Goal: Find specific page/section: Find specific page/section

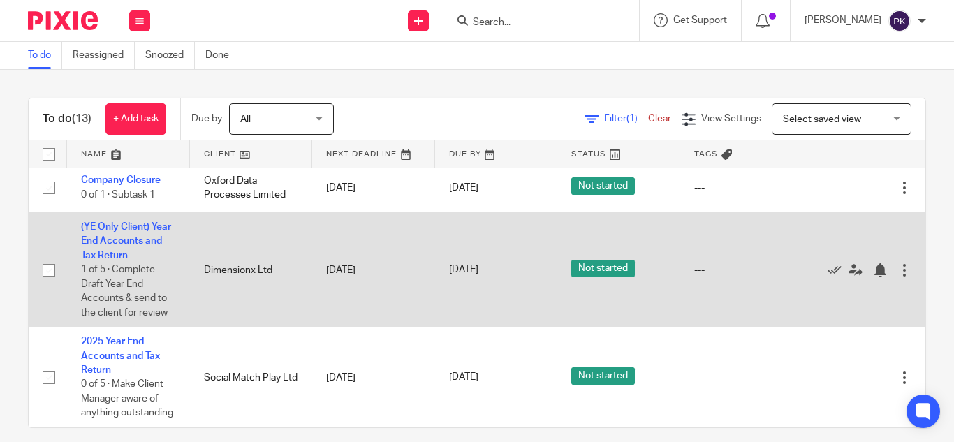
scroll to position [14, 0]
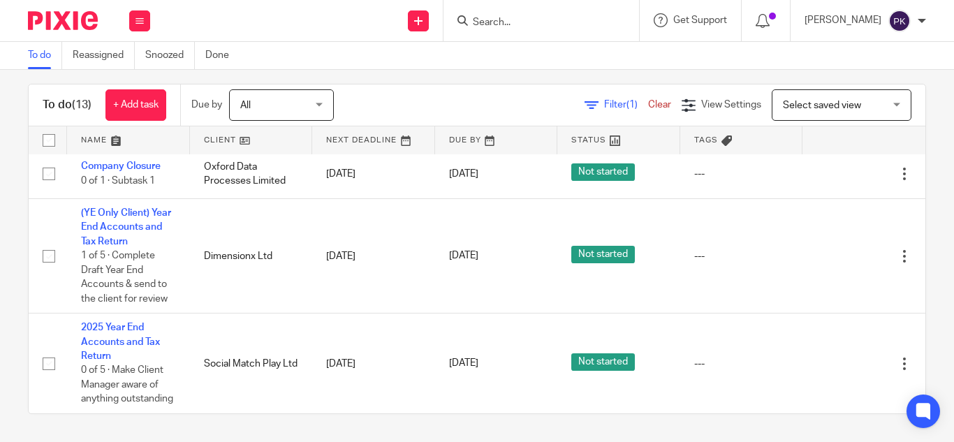
click at [480, 25] on input "Search" at bounding box center [534, 23] width 126 height 13
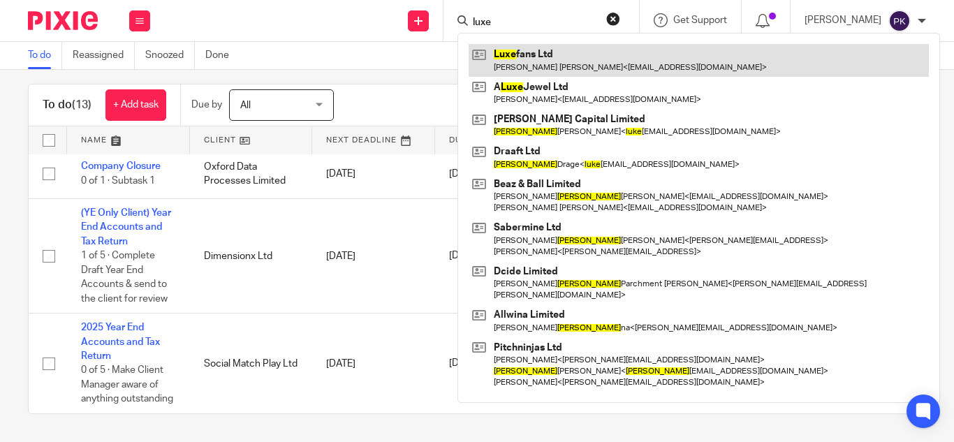
type input "luxe"
click at [501, 63] on link at bounding box center [699, 60] width 460 height 32
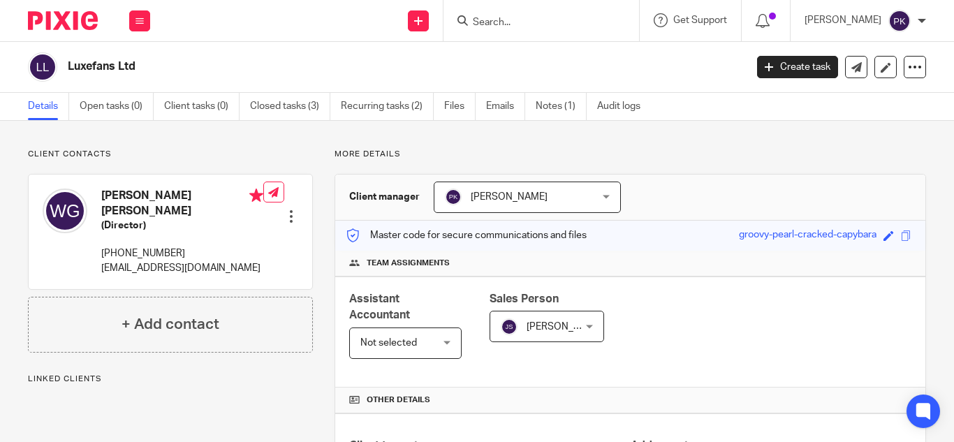
scroll to position [279, 0]
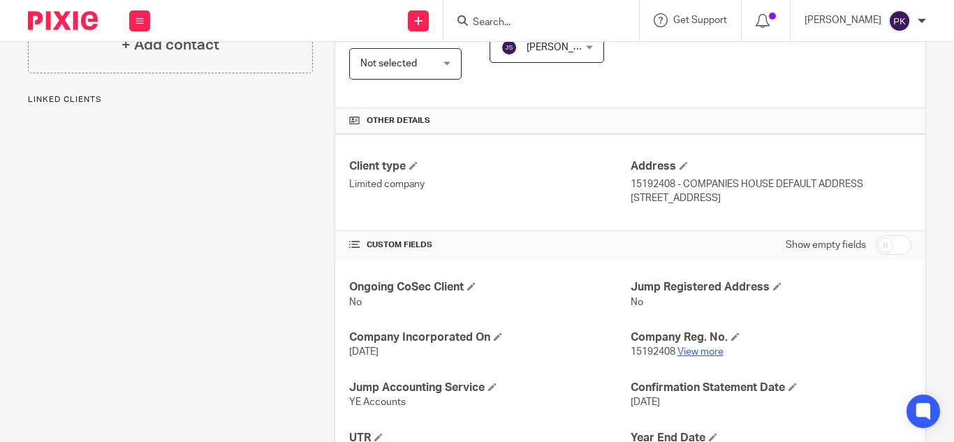
click at [695, 355] on link "View more" at bounding box center [701, 352] width 46 height 10
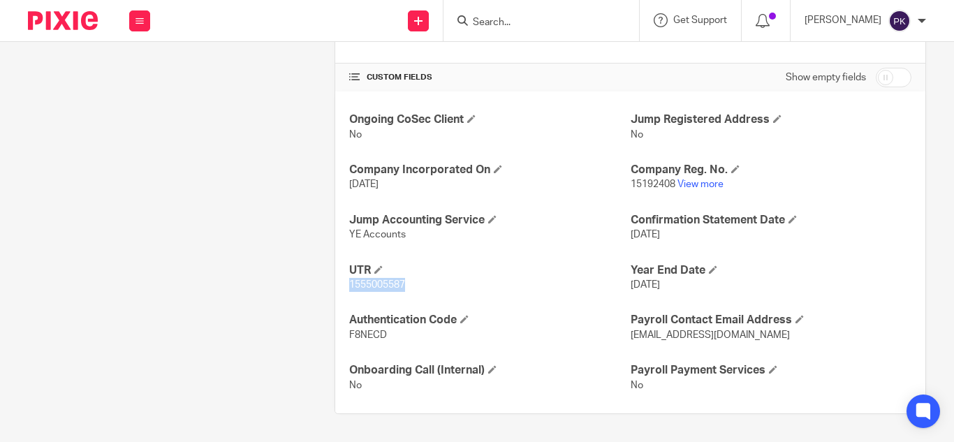
drag, startPoint x: 414, startPoint y: 287, endPoint x: 334, endPoint y: 291, distance: 79.7
click at [335, 291] on div "Ongoing CoSec Client No Jump Registered Address No Company Incorporated On 6 Oc…" at bounding box center [630, 253] width 590 height 322
copy span "1555005587"
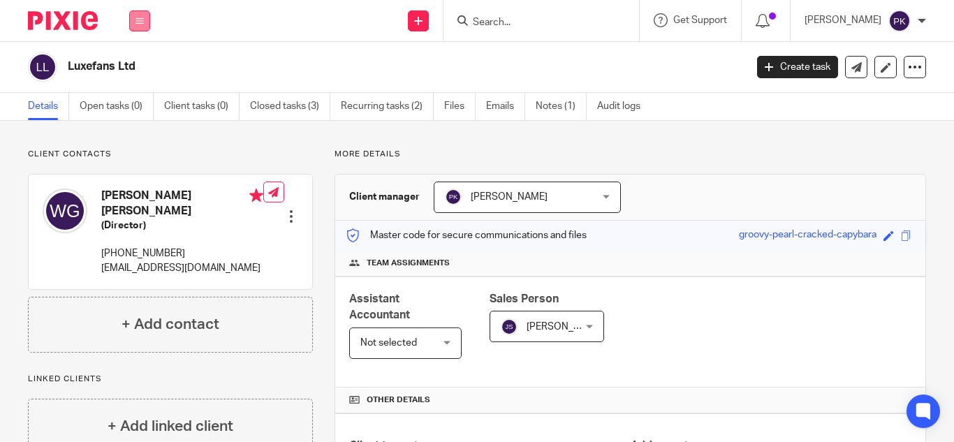
click at [145, 23] on button at bounding box center [139, 20] width 21 height 21
click at [142, 62] on link "Work" at bounding box center [132, 65] width 22 height 10
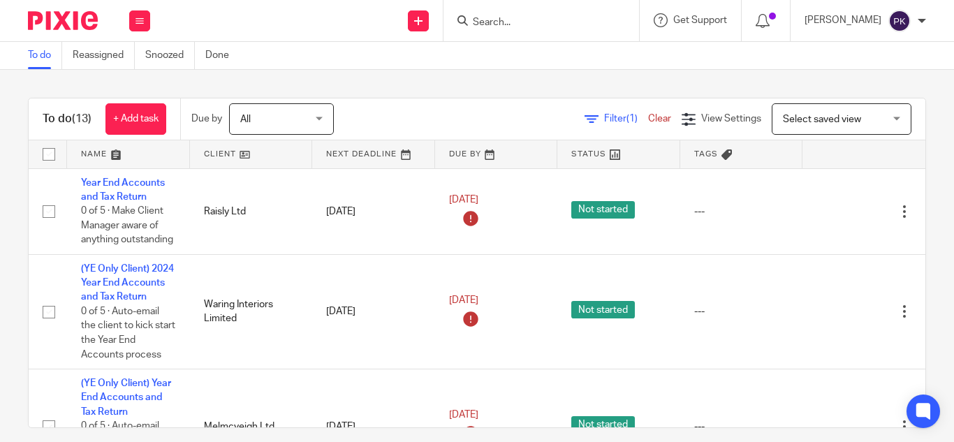
click at [471, 22] on input "Search" at bounding box center [534, 23] width 126 height 13
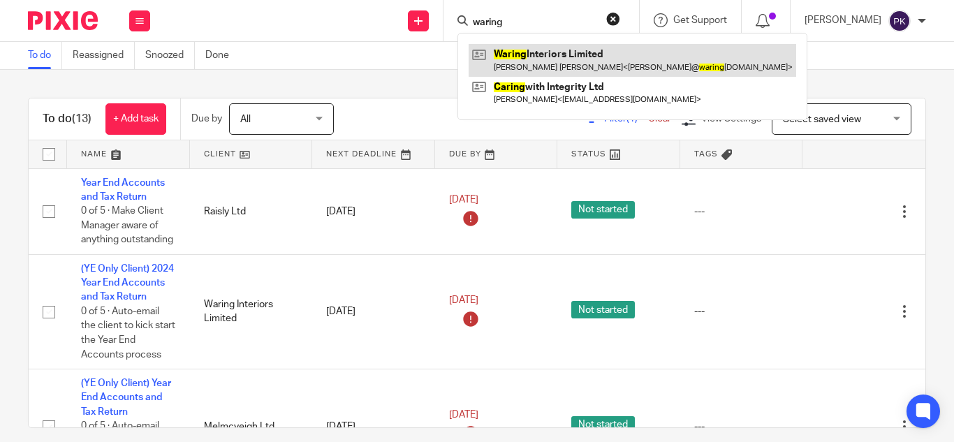
type input "waring"
click at [505, 54] on link at bounding box center [633, 60] width 328 height 32
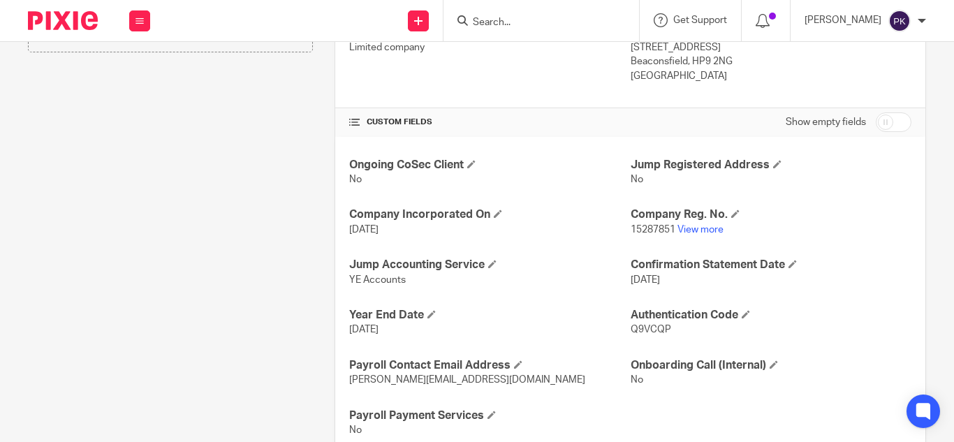
scroll to position [427, 0]
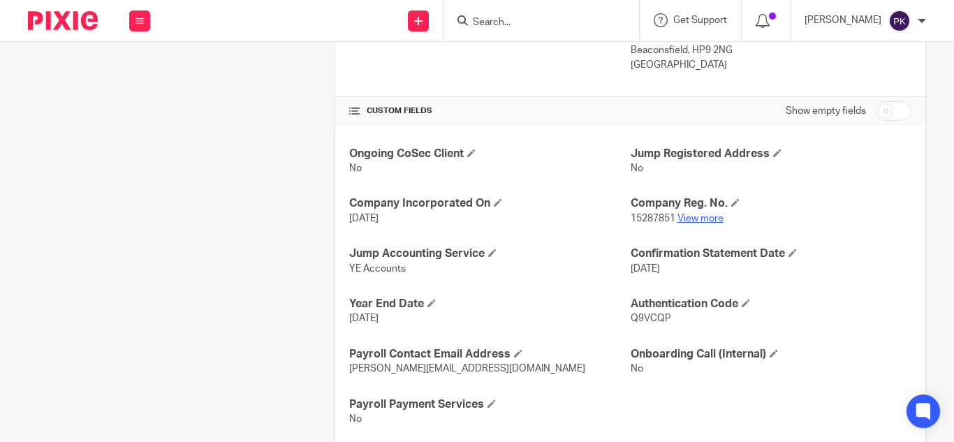
click at [692, 215] on link "View more" at bounding box center [701, 219] width 46 height 10
click at [493, 17] on input "Search" at bounding box center [534, 23] width 126 height 13
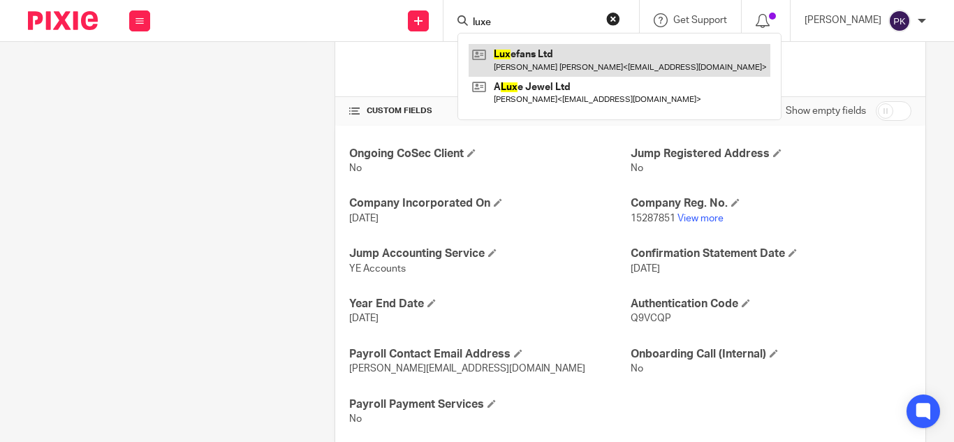
type input "luxe"
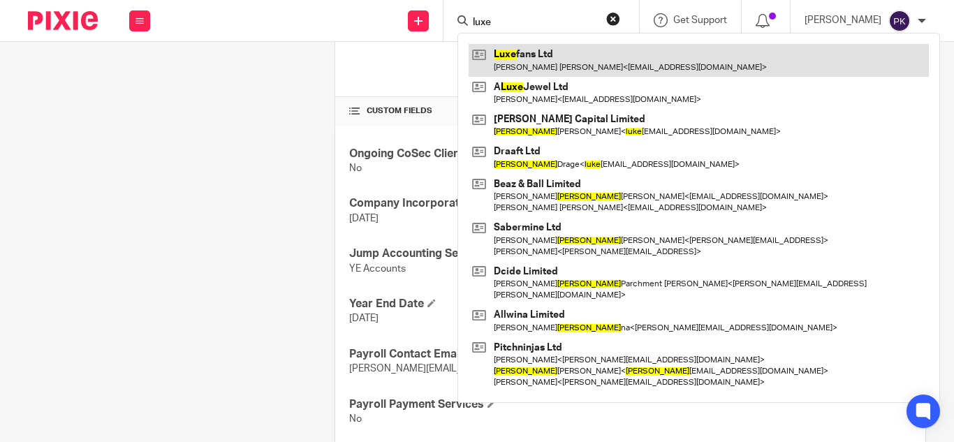
click at [522, 59] on link at bounding box center [699, 60] width 460 height 32
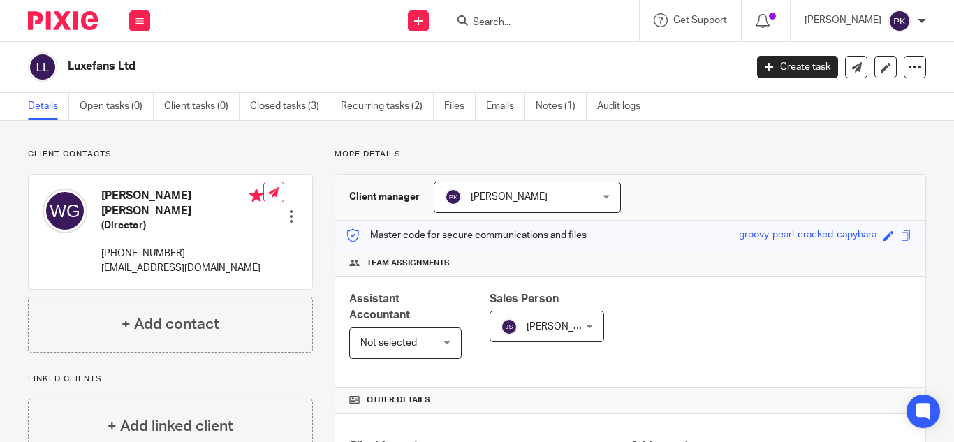
scroll to position [296, 0]
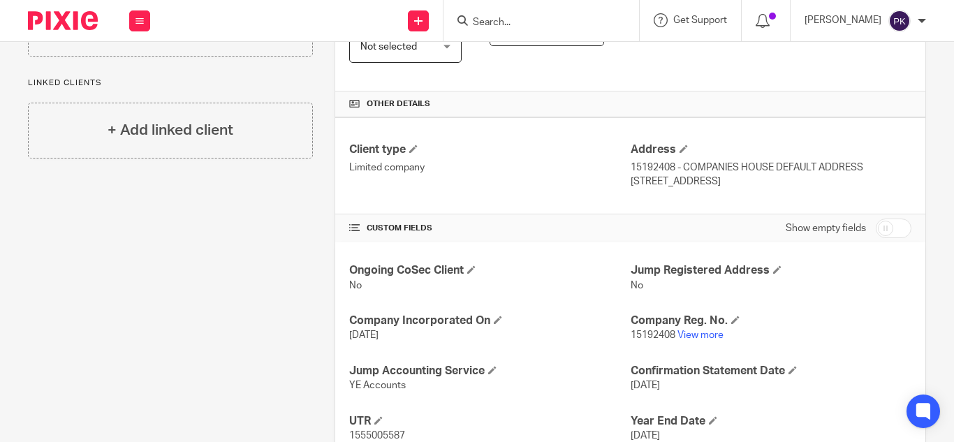
click at [471, 21] on input "Search" at bounding box center [534, 23] width 126 height 13
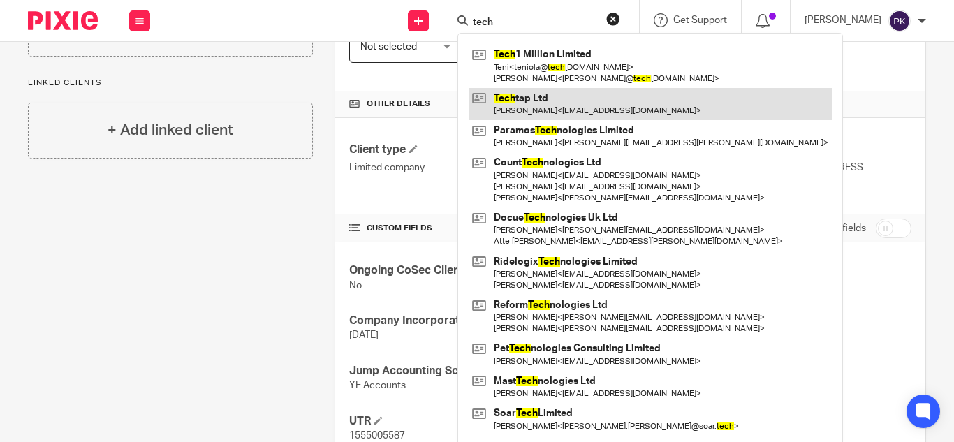
type input "tech"
click at [522, 112] on link at bounding box center [650, 104] width 363 height 32
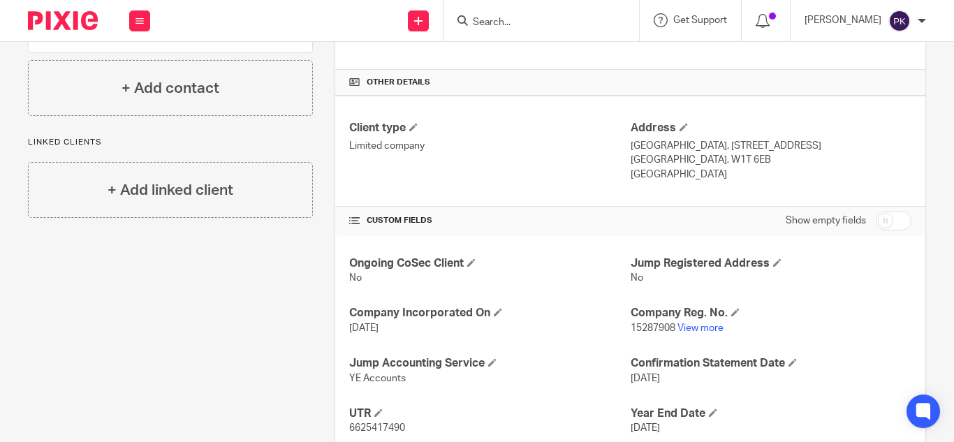
scroll to position [319, 0]
click at [692, 323] on link "View more" at bounding box center [701, 327] width 46 height 10
click at [501, 27] on input "Search" at bounding box center [534, 23] width 126 height 13
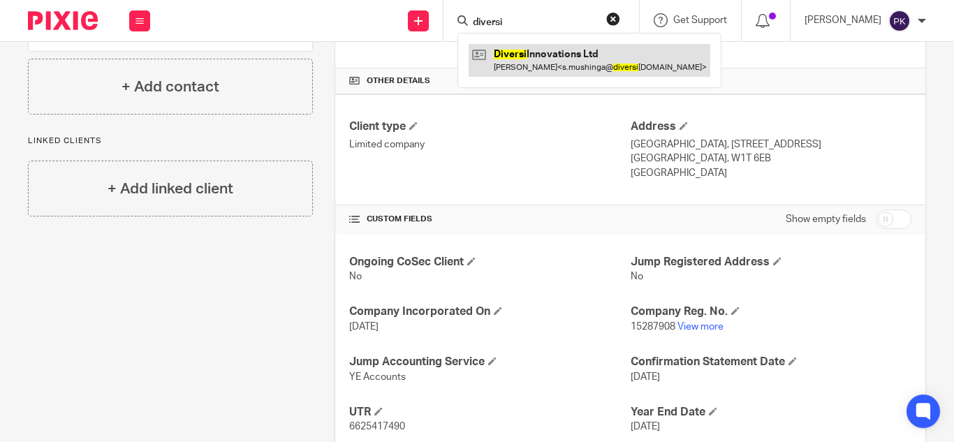
type input "diversi"
click at [517, 55] on link at bounding box center [590, 60] width 242 height 32
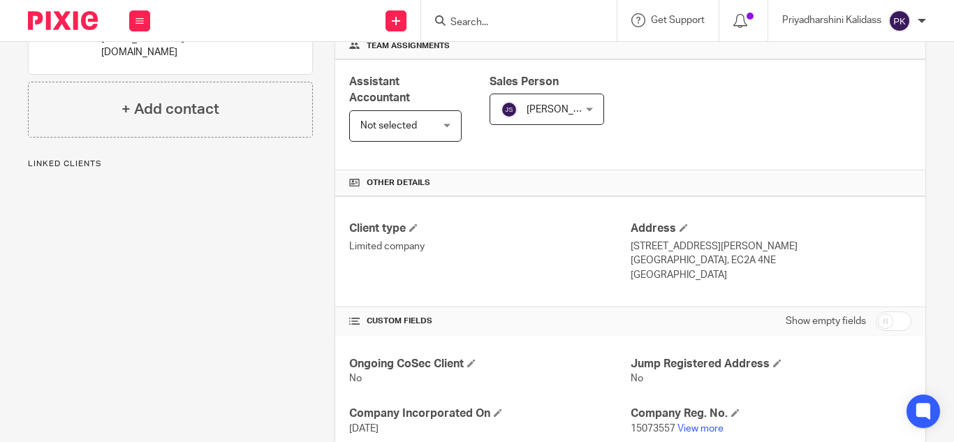
scroll to position [218, 0]
click at [693, 424] on link "View more" at bounding box center [701, 428] width 46 height 10
click at [485, 19] on input "Search" at bounding box center [512, 23] width 126 height 13
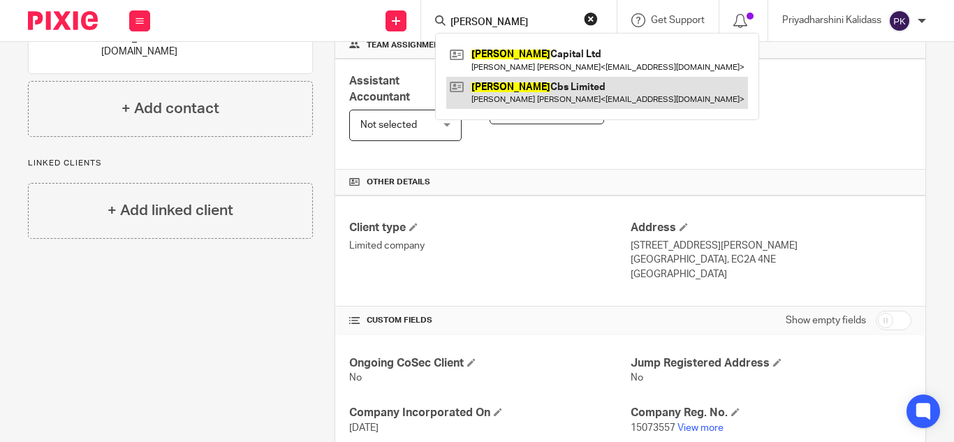
type input "sidner"
click at [541, 94] on link at bounding box center [597, 93] width 302 height 32
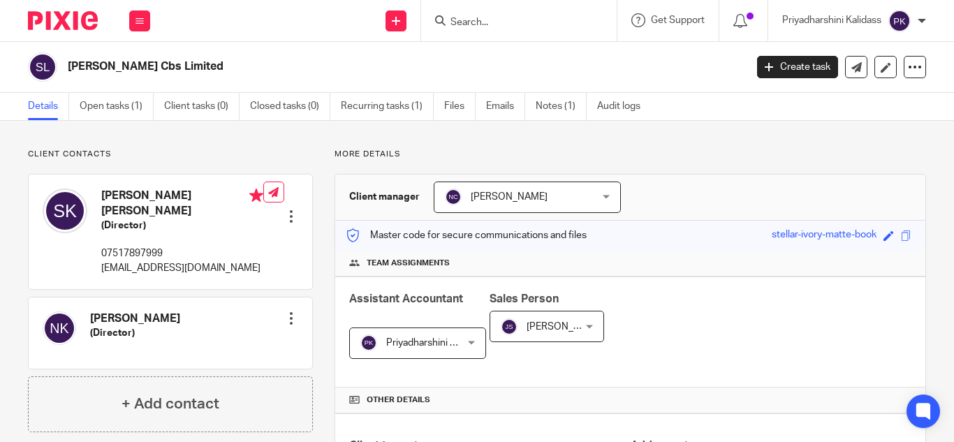
click at [137, 13] on button at bounding box center [139, 20] width 21 height 21
click at [140, 66] on link "Work" at bounding box center [132, 65] width 22 height 10
